Goal: Task Accomplishment & Management: Manage account settings

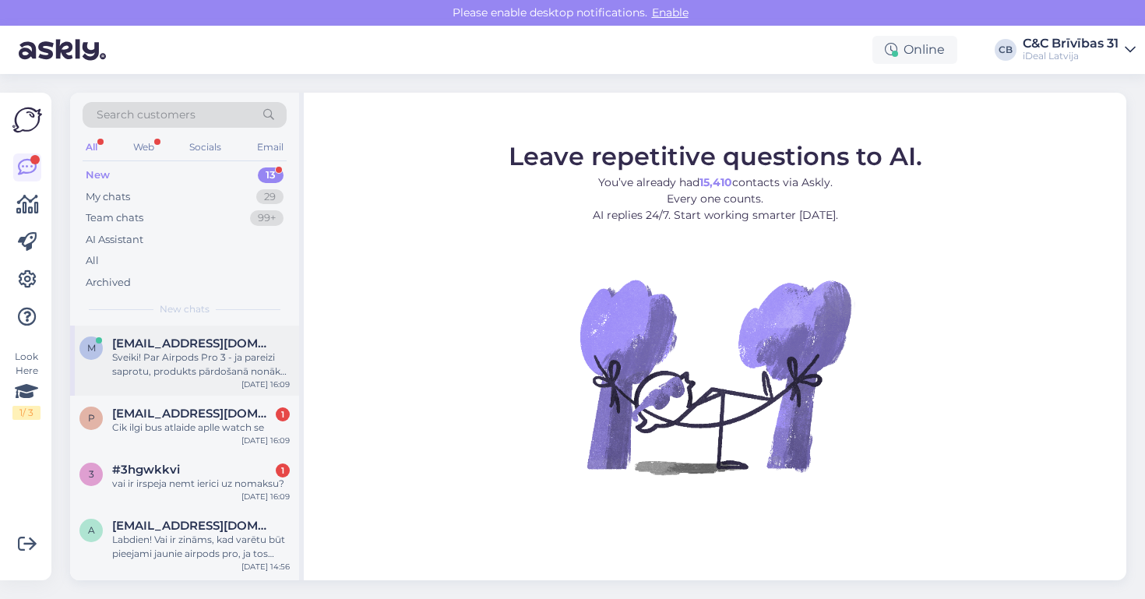
click at [228, 368] on div "Sveiki! Par Airpods Pro 3 - ja pareizi saprotu, produkts pārdošanā nonāk 19.09,…" at bounding box center [201, 364] width 178 height 28
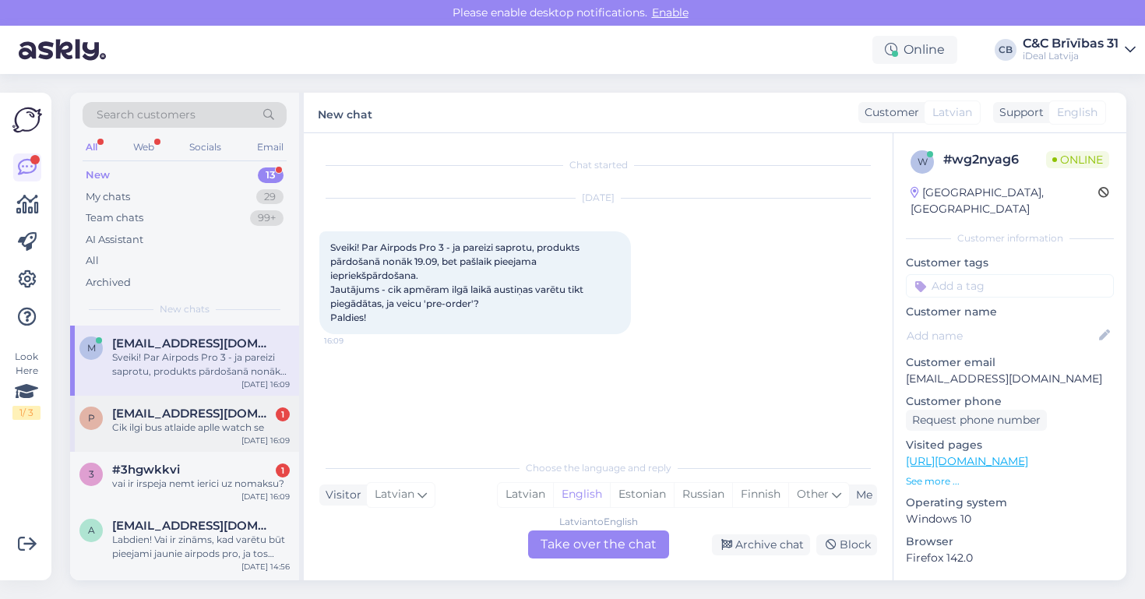
click at [255, 396] on div "p patricijarozentale6200@gmail.com 1 Cik ilgi bus atlaide aplle watch se Sep 10…" at bounding box center [184, 424] width 229 height 56
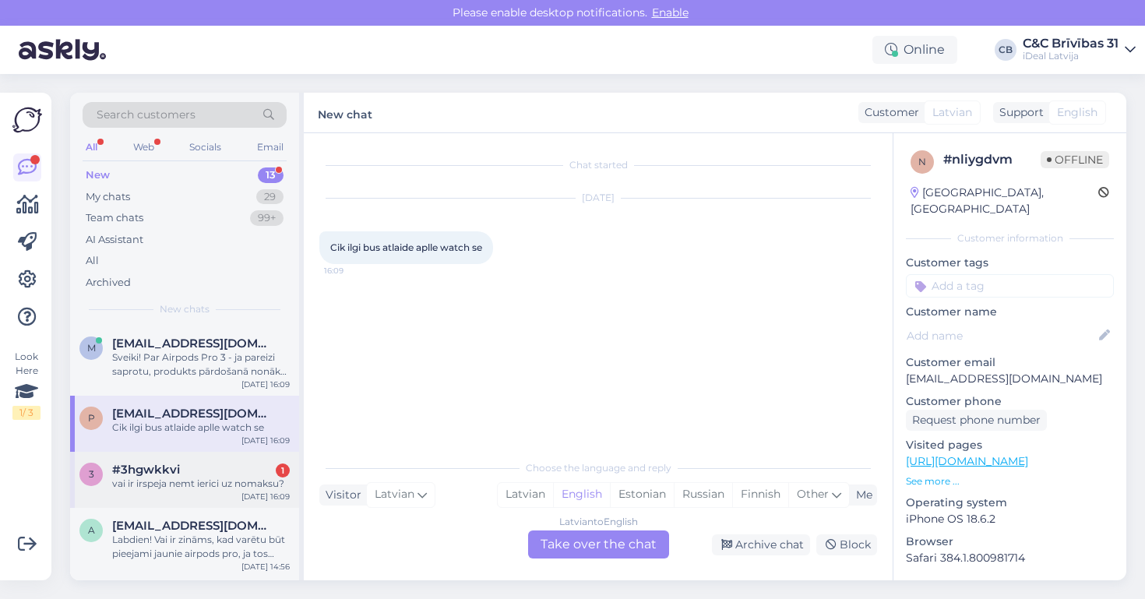
click at [232, 465] on div "#3hgwkkvi 1" at bounding box center [201, 470] width 178 height 14
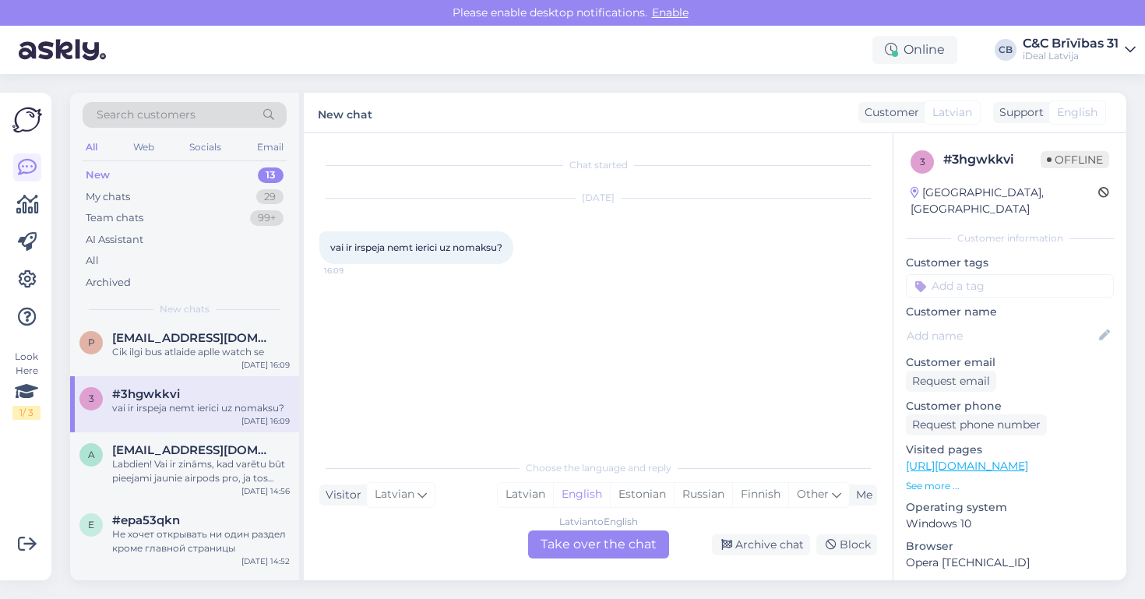
scroll to position [81, 0]
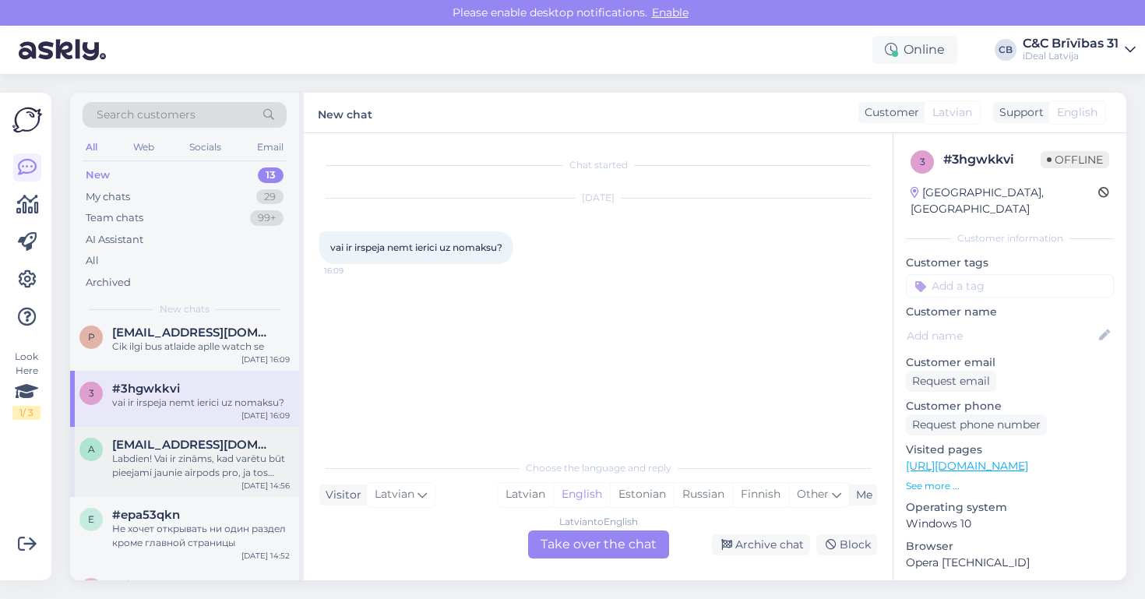
click at [238, 464] on div "Labdien! Vai ir zināms, kad varētu būt pieejami jaunie airpods pro, ja tos iepr…" at bounding box center [201, 466] width 178 height 28
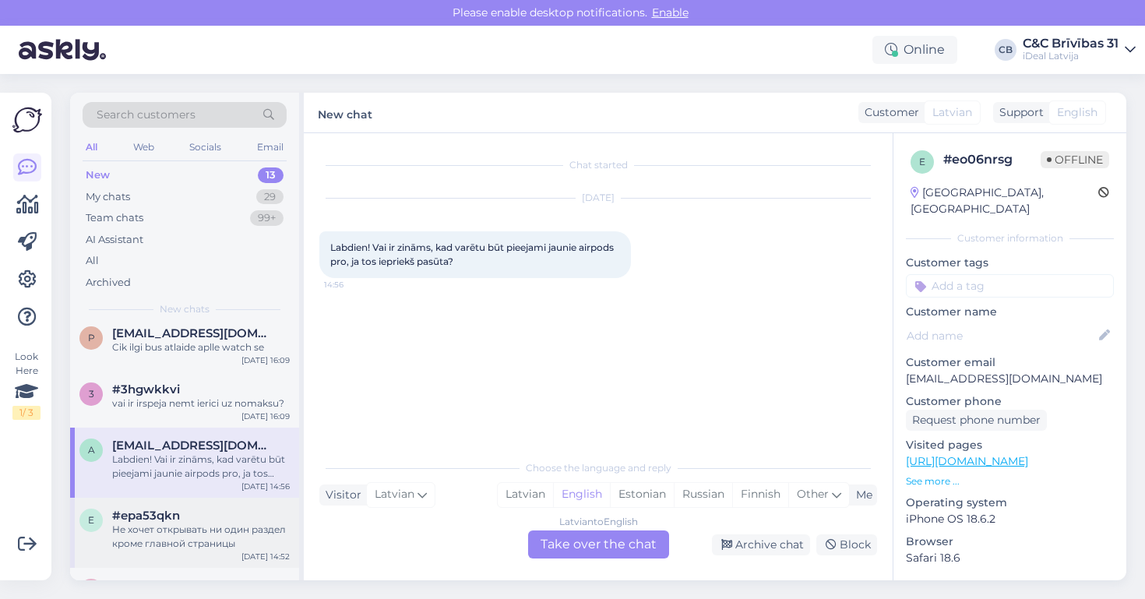
click at [221, 525] on div "Не хочет открывать ни один раздел кроме главной страницы" at bounding box center [201, 537] width 178 height 28
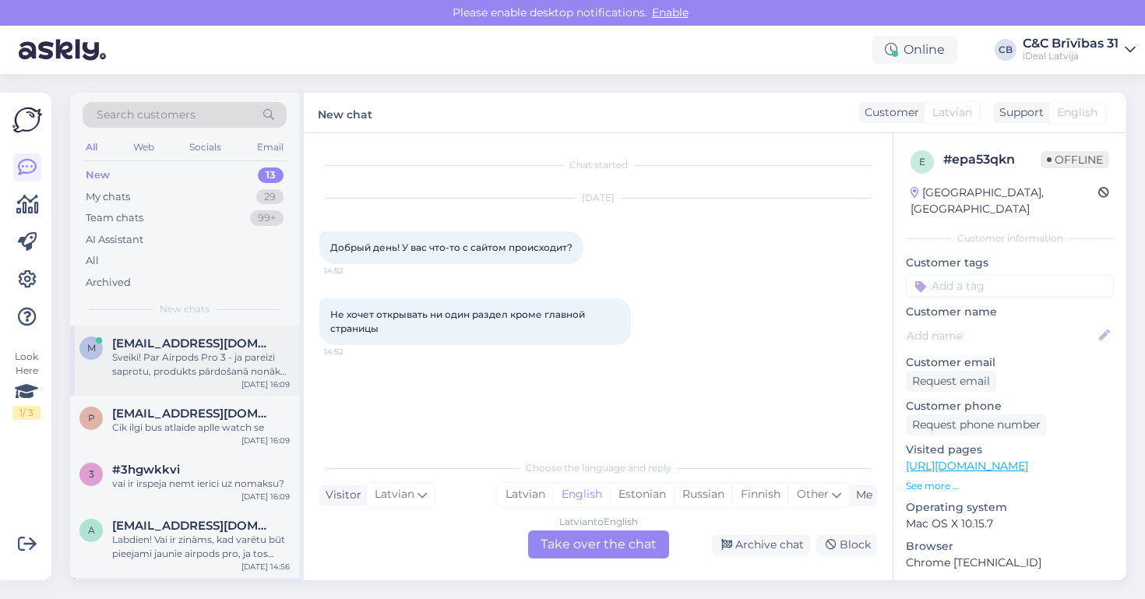
scroll to position [0, 0]
click at [222, 367] on div "Sveiki! Par Airpods Pro 3 - ja pareizi saprotu, produkts pārdošanā nonāk 19.09,…" at bounding box center [201, 364] width 178 height 28
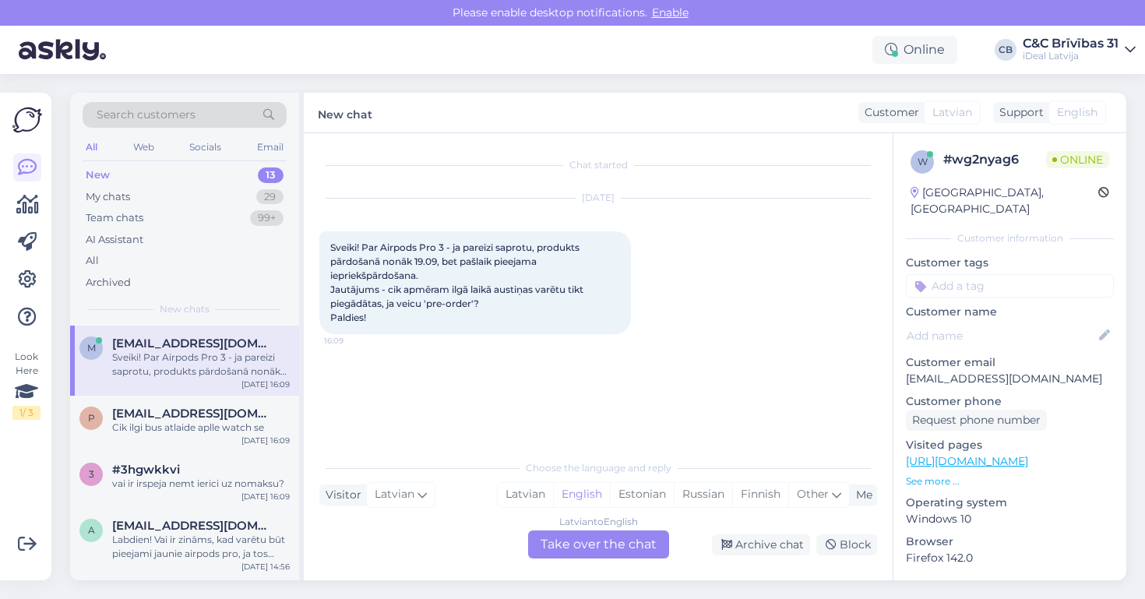
click at [232, 374] on div "Sveiki! Par Airpods Pro 3 - ja pareizi saprotu, produkts pārdošanā nonāk 19.09,…" at bounding box center [201, 364] width 178 height 28
click at [225, 403] on div "p patricijarozentale6200@gmail.com Cik ilgi bus atlaide aplle watch se Sep 10 1…" at bounding box center [184, 424] width 229 height 56
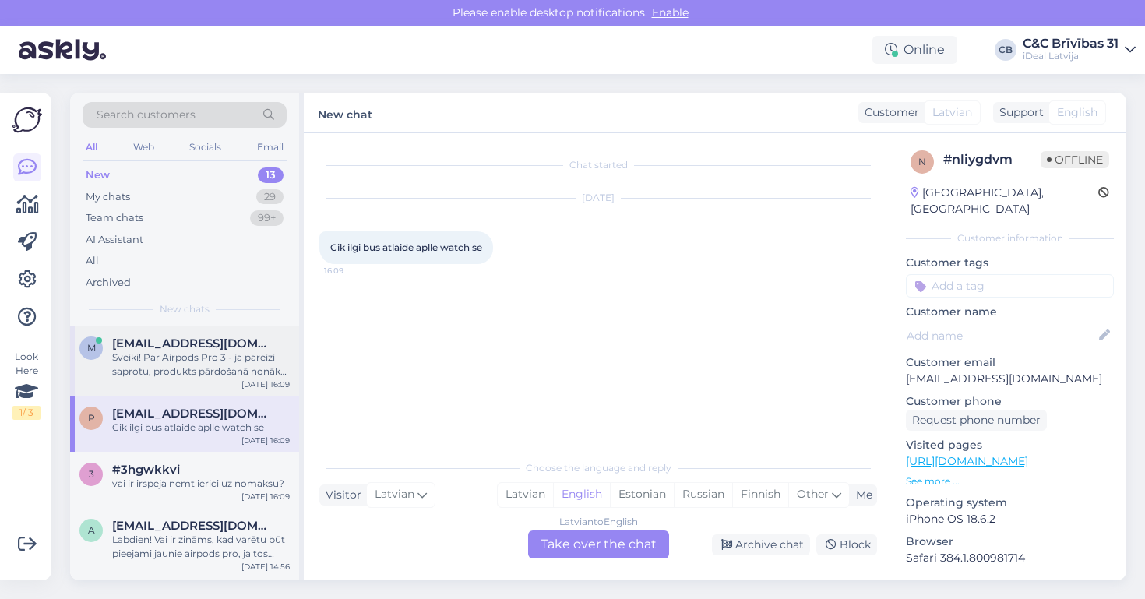
click at [236, 356] on div "Sveiki! Par Airpods Pro 3 - ja pareizi saprotu, produkts pārdošanā nonāk 19.09,…" at bounding box center [201, 364] width 178 height 28
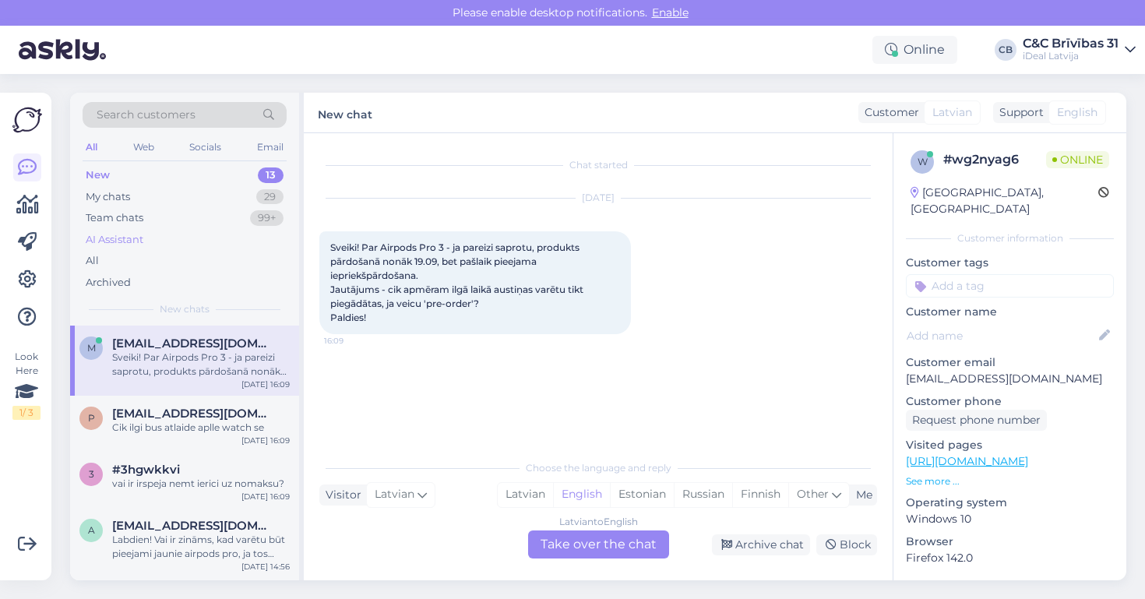
click at [167, 239] on div "AI Assistant" at bounding box center [185, 240] width 204 height 22
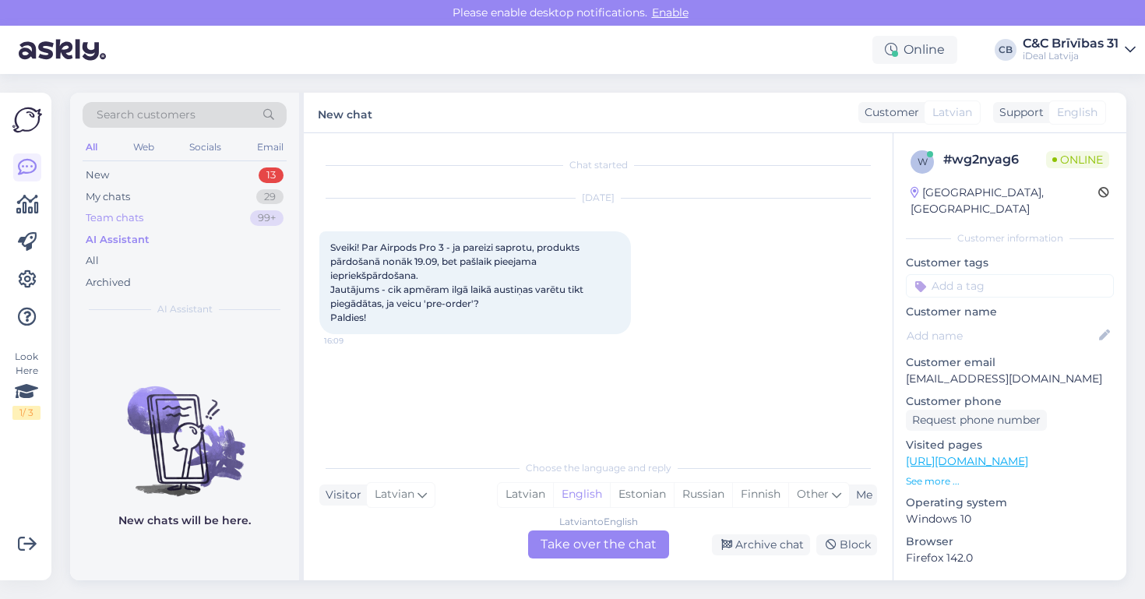
click at [166, 218] on div "Team chats 99+" at bounding box center [185, 218] width 204 height 22
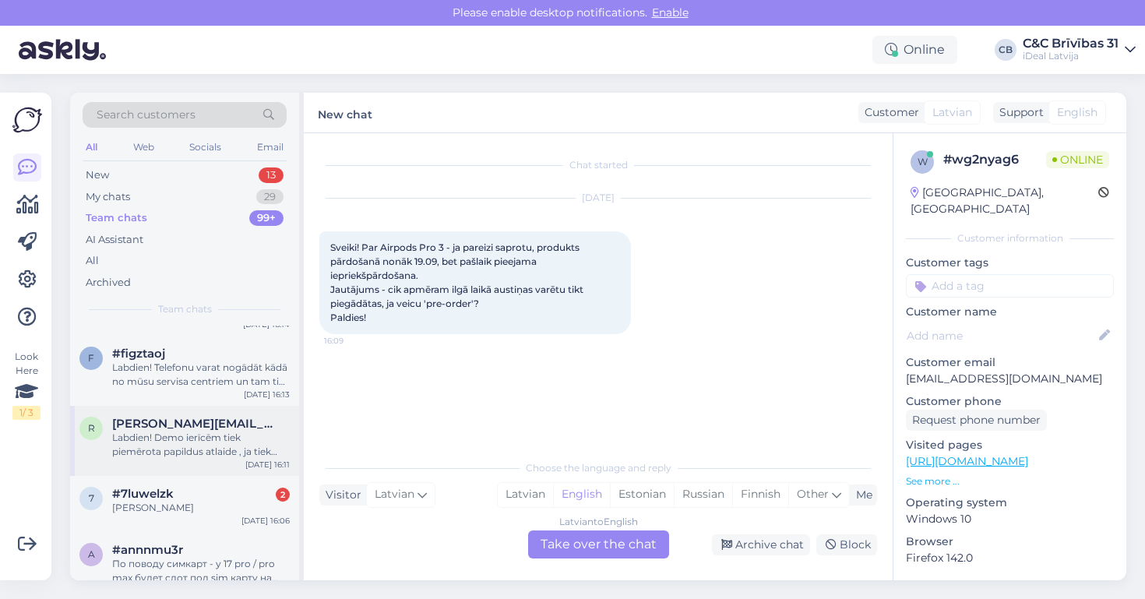
scroll to position [280, 0]
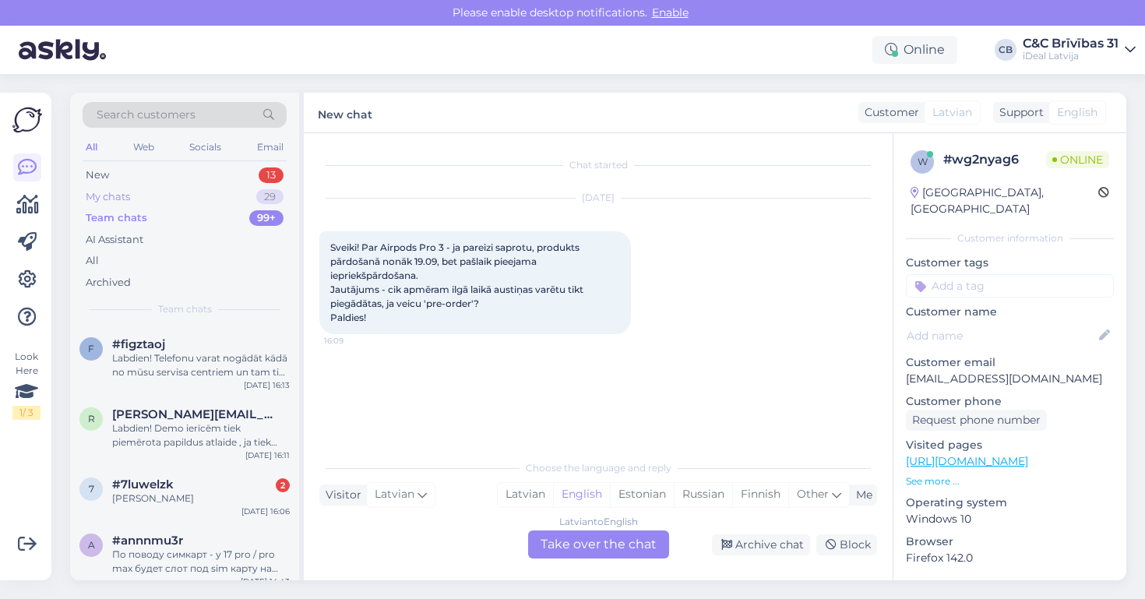
click at [198, 196] on div "My chats 29" at bounding box center [185, 197] width 204 height 22
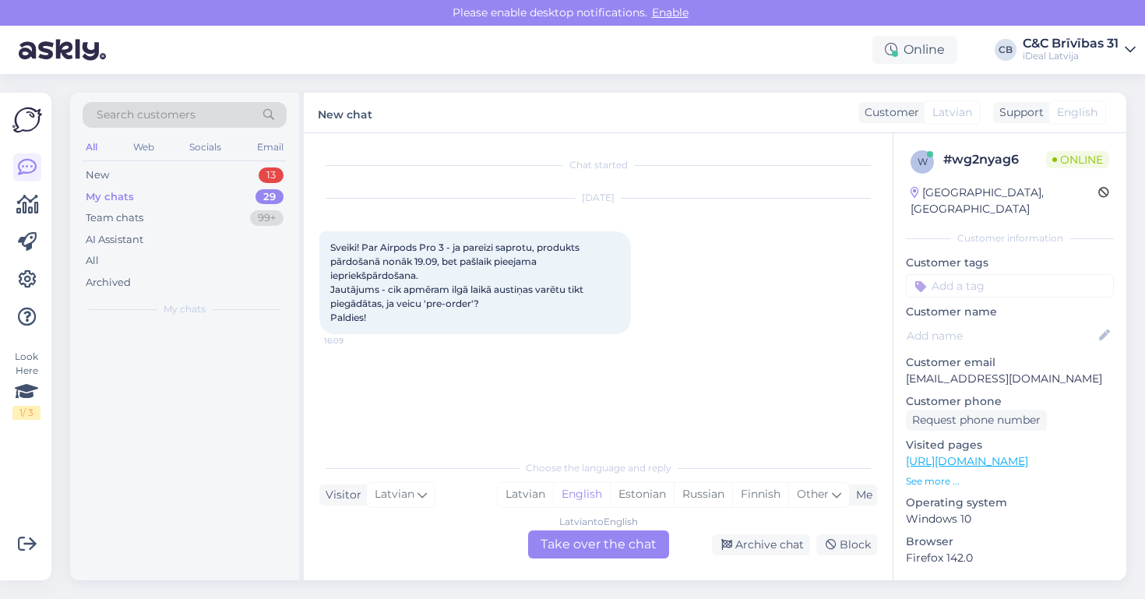
scroll to position [0, 0]
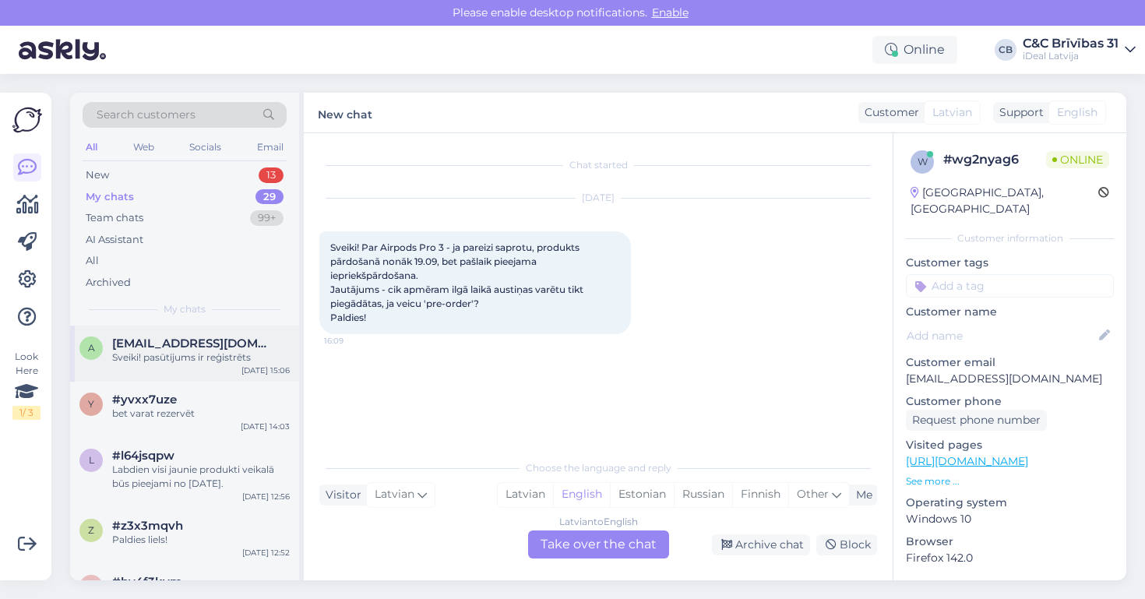
click at [193, 359] on div "Sveiki! pasūtījums ir reģistrēts" at bounding box center [201, 357] width 178 height 14
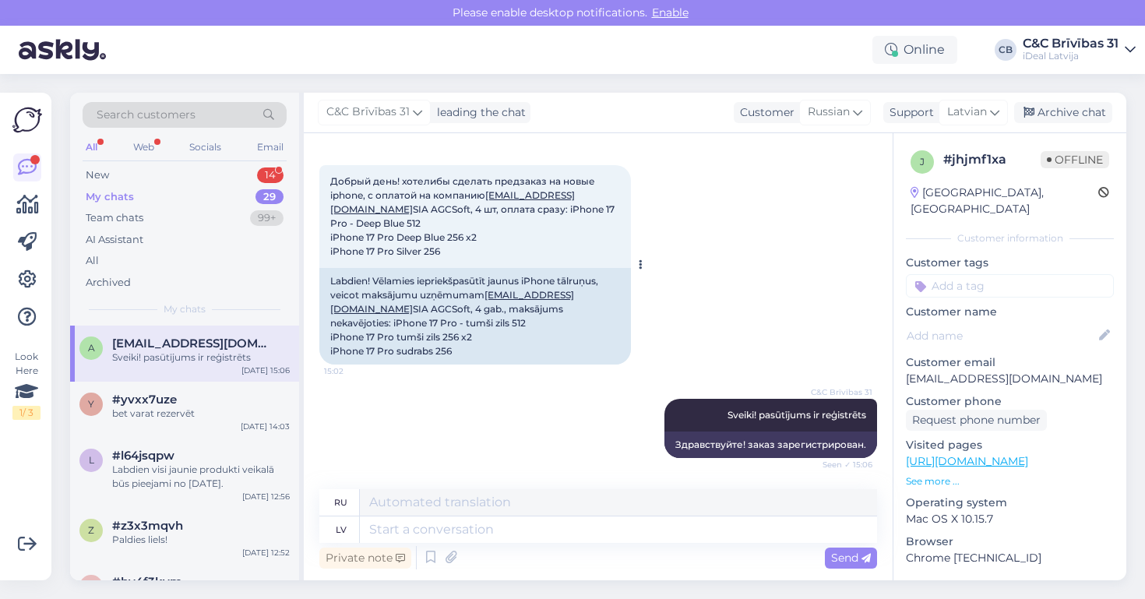
scroll to position [122, 0]
click at [185, 179] on div "New 14" at bounding box center [185, 175] width 204 height 22
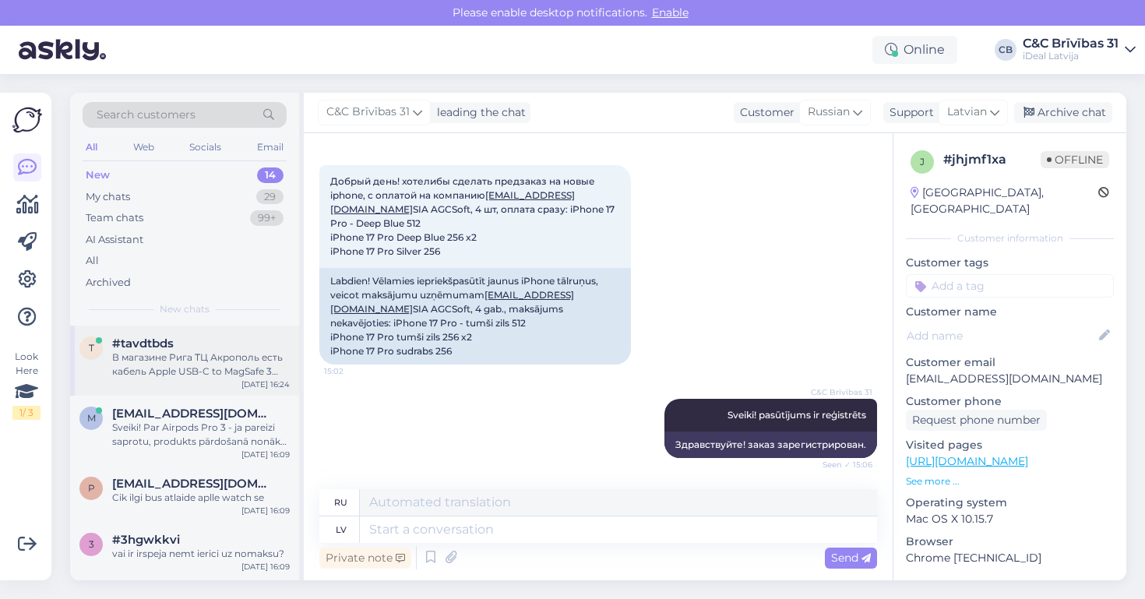
click at [198, 352] on div "В магазине Рига ТЦ Акрополь есть кабель Apple USB-C to MagSafe 3 Charge Cable 2…" at bounding box center [201, 364] width 178 height 28
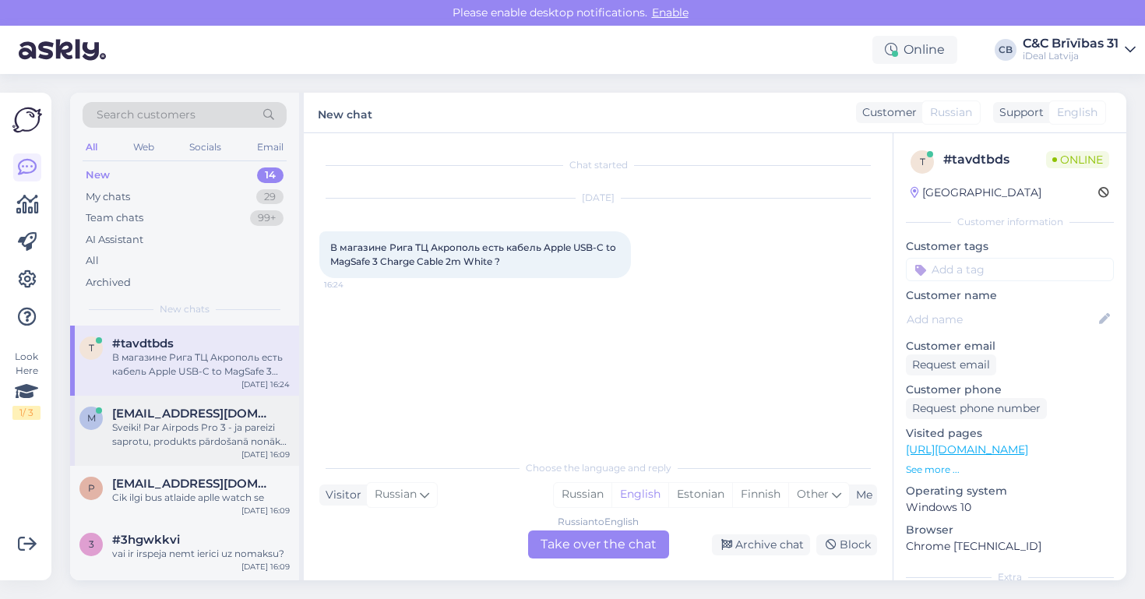
click at [209, 428] on div "Sveiki! Par Airpods Pro 3 - ja pareizi saprotu, produkts pārdošanā nonāk 19.09,…" at bounding box center [201, 435] width 178 height 28
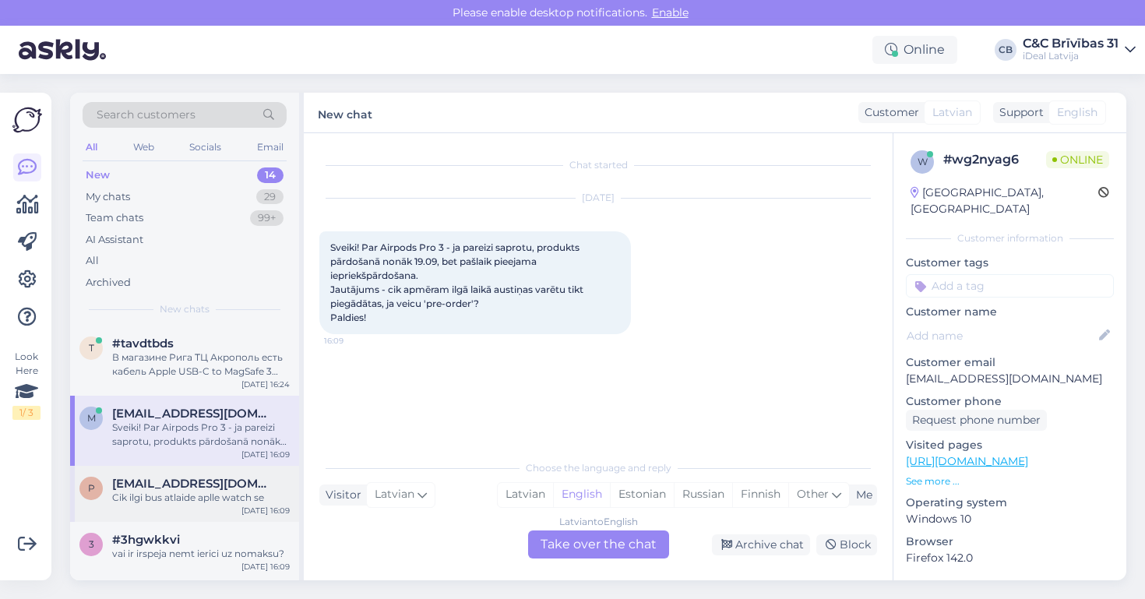
click at [210, 484] on span "patricijarozentale6200@gmail.com" at bounding box center [193, 484] width 162 height 14
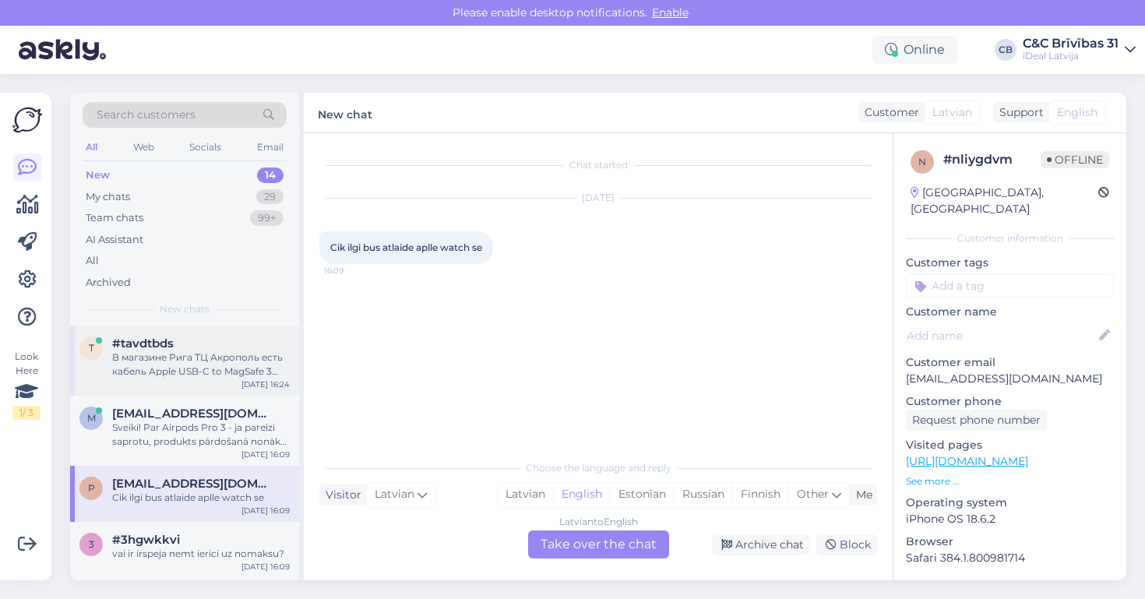
click at [185, 350] on div "В магазине Рига ТЦ Акрополь есть кабель Apple USB-C to MagSafe 3 Charge Cable 2…" at bounding box center [201, 364] width 178 height 28
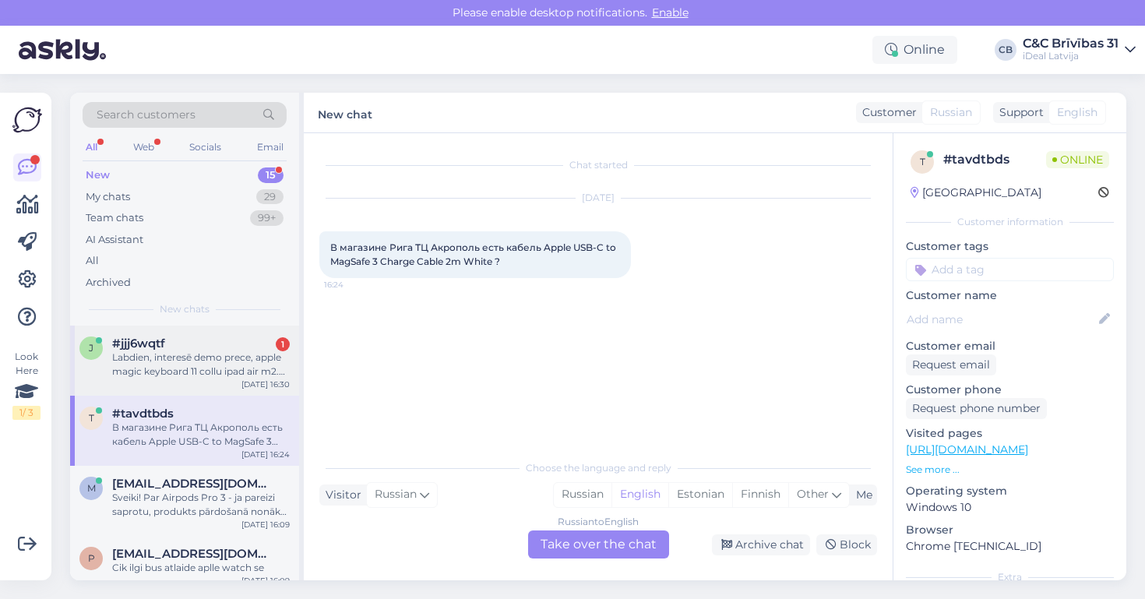
click at [199, 370] on div "Labdien, interesē demo prece, apple magic keyboard 11 collu ipad air m2. Vai ju…" at bounding box center [201, 364] width 178 height 28
